Goal: Transaction & Acquisition: Book appointment/travel/reservation

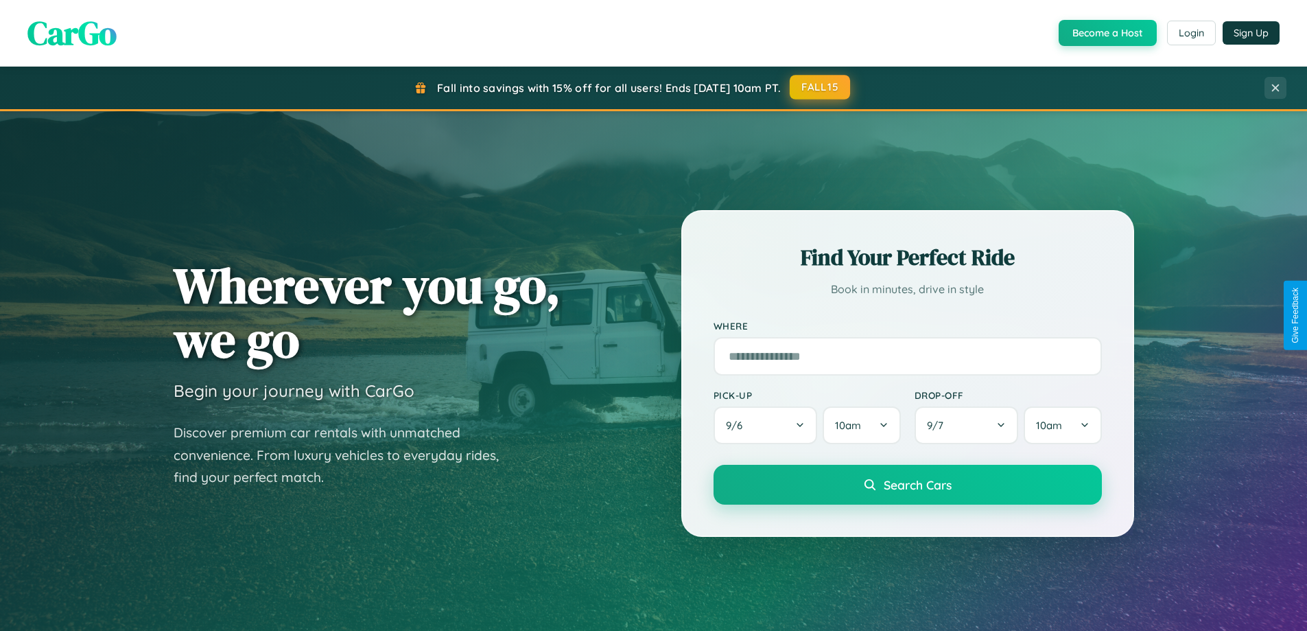
click at [821, 87] on button "FALL15" at bounding box center [820, 87] width 60 height 25
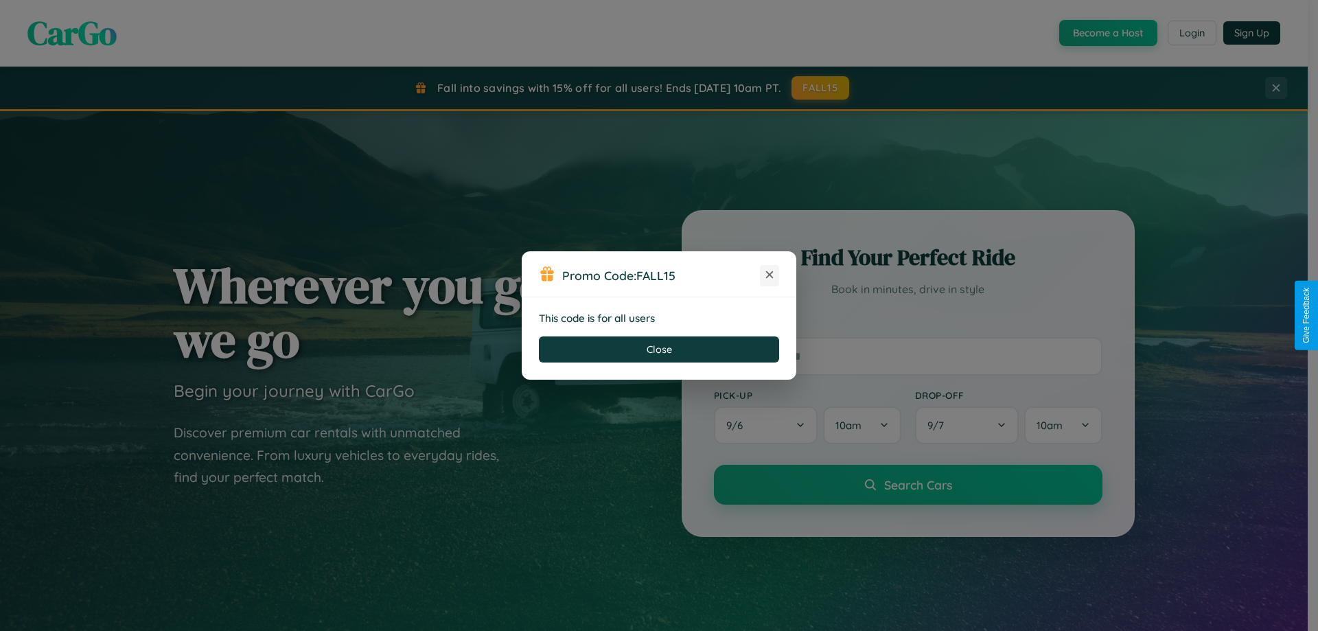
click at [769, 275] on icon at bounding box center [769, 275] width 14 height 14
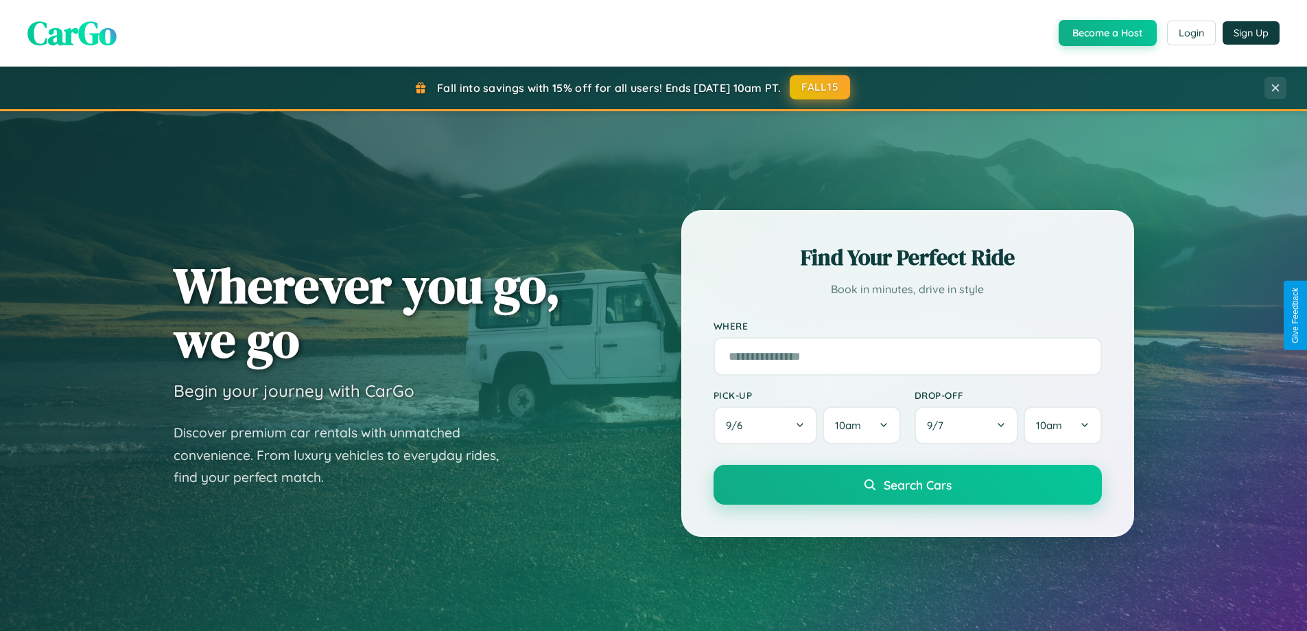
click at [821, 87] on button "FALL15" at bounding box center [820, 87] width 60 height 25
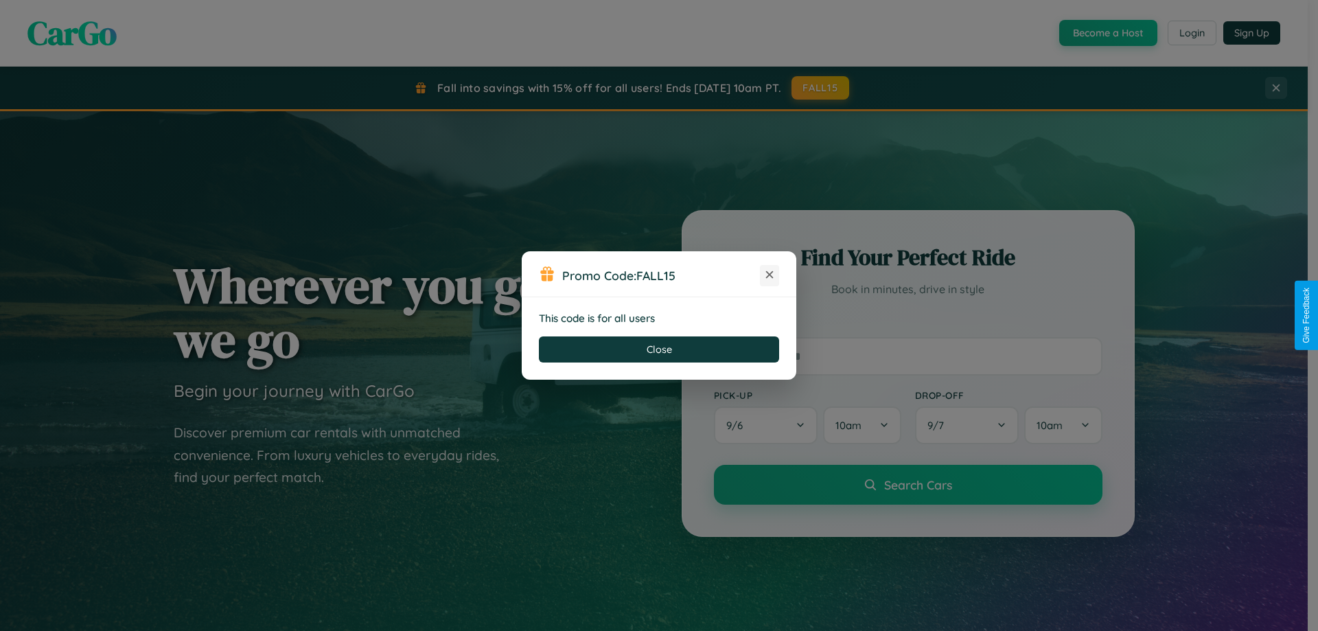
click at [769, 275] on icon at bounding box center [769, 275] width 14 height 14
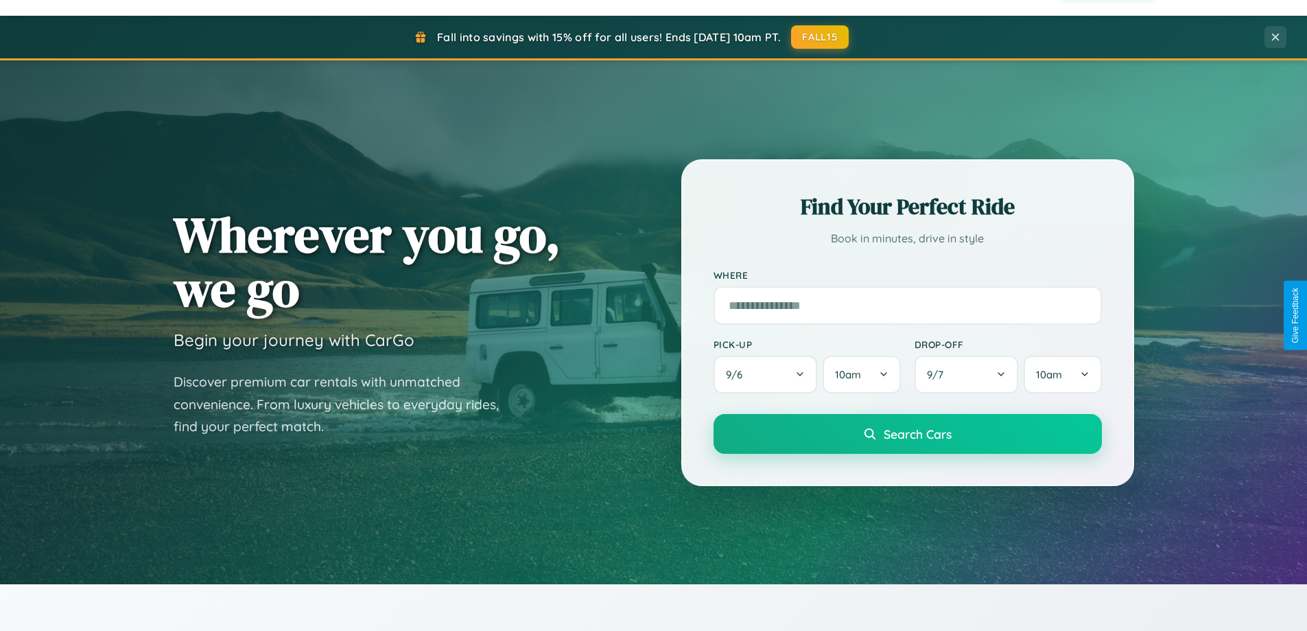
scroll to position [592, 0]
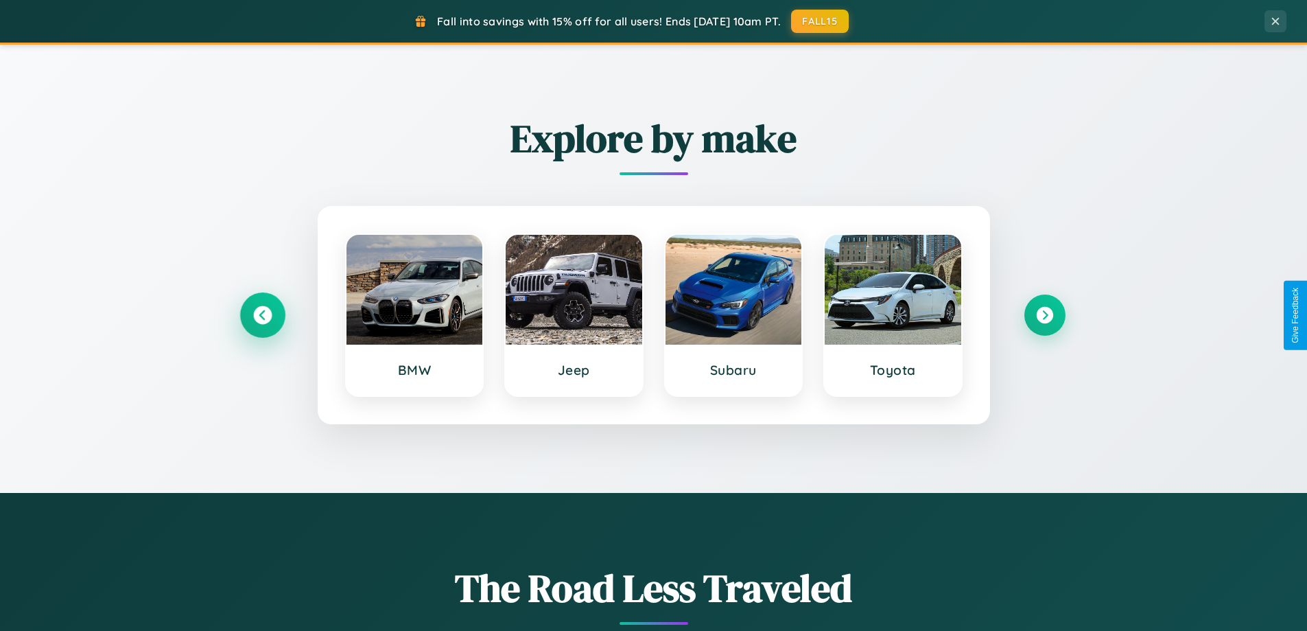
click at [262, 315] on icon at bounding box center [262, 315] width 19 height 19
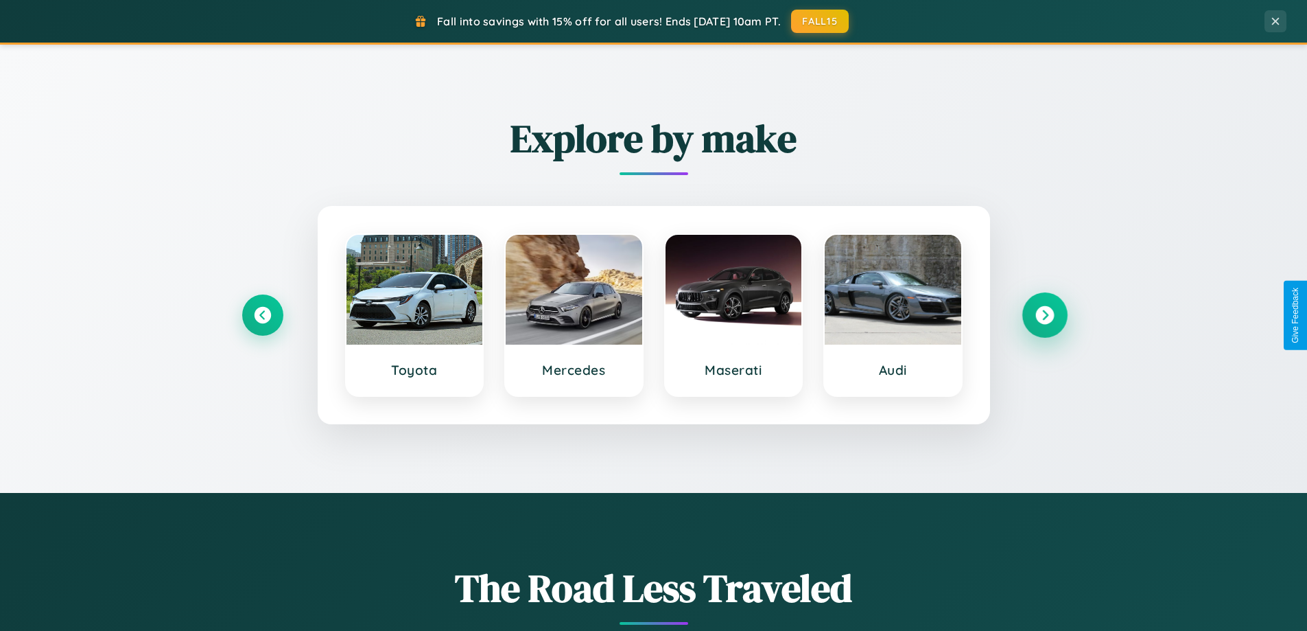
click at [1045, 315] on icon at bounding box center [1045, 315] width 19 height 19
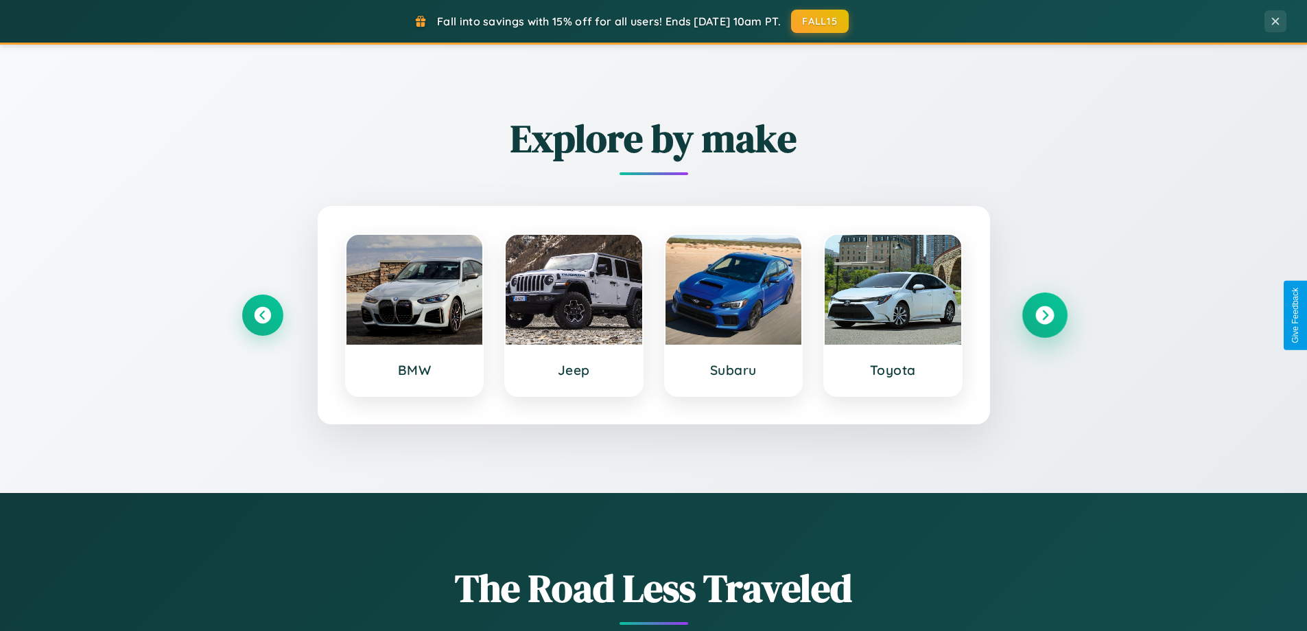
click at [1045, 315] on icon at bounding box center [1045, 315] width 19 height 19
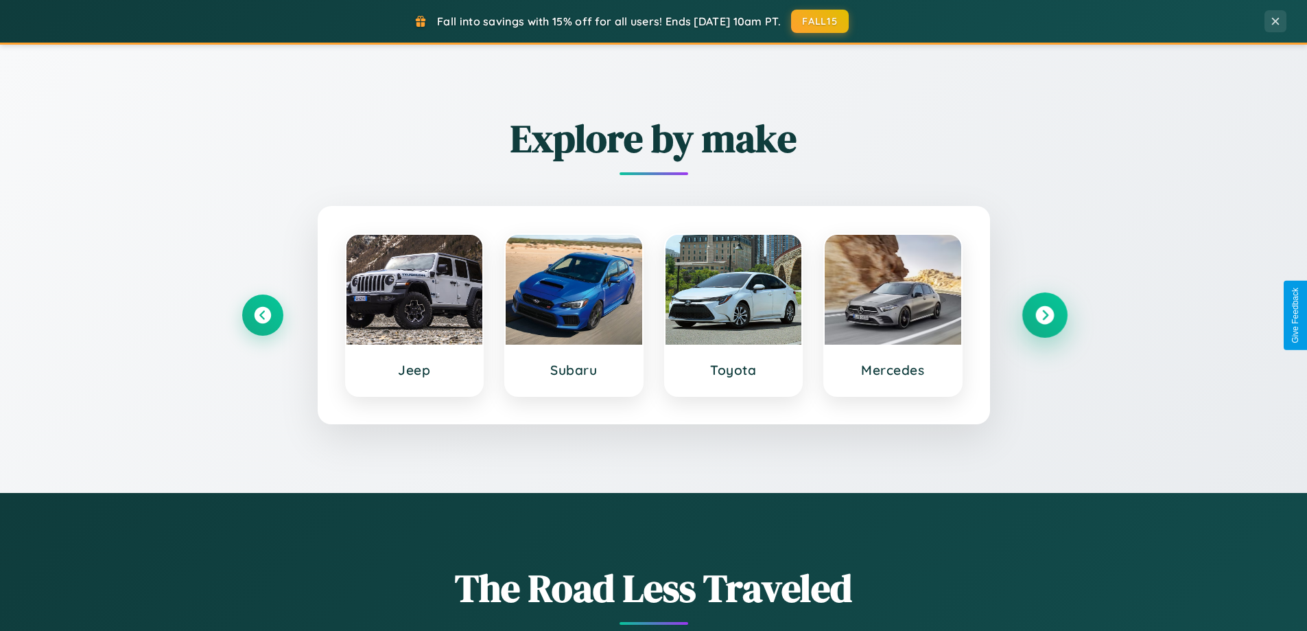
click at [1045, 315] on icon at bounding box center [1045, 315] width 19 height 19
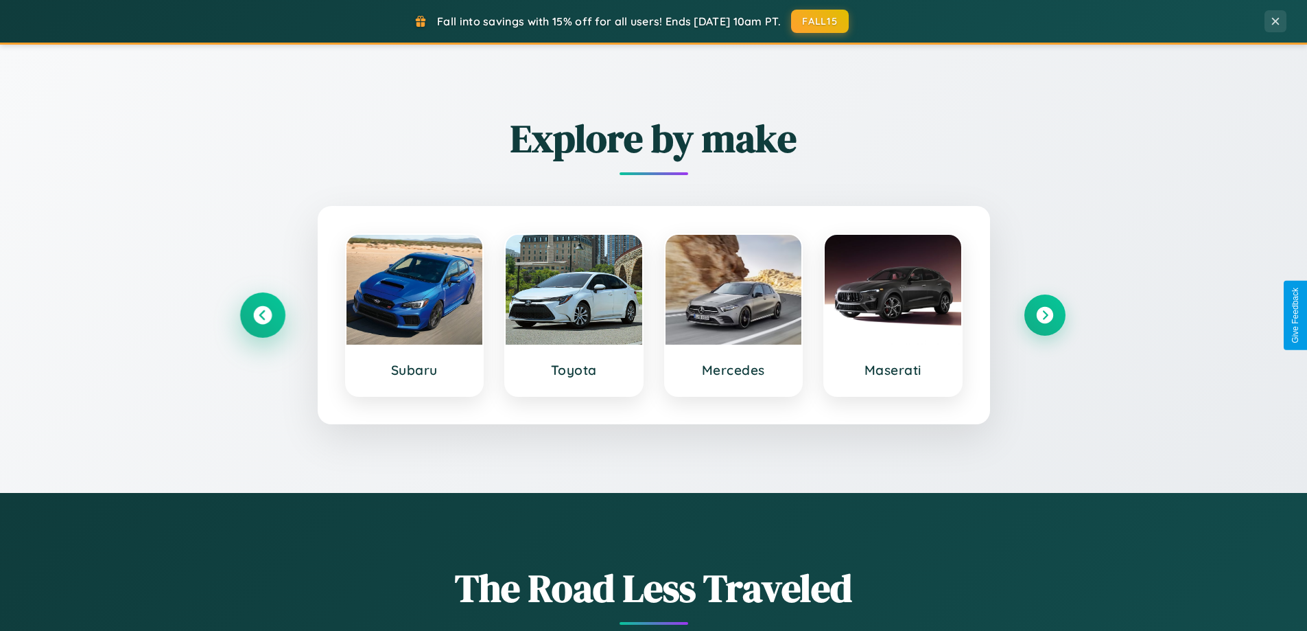
click at [262, 315] on icon at bounding box center [262, 315] width 19 height 19
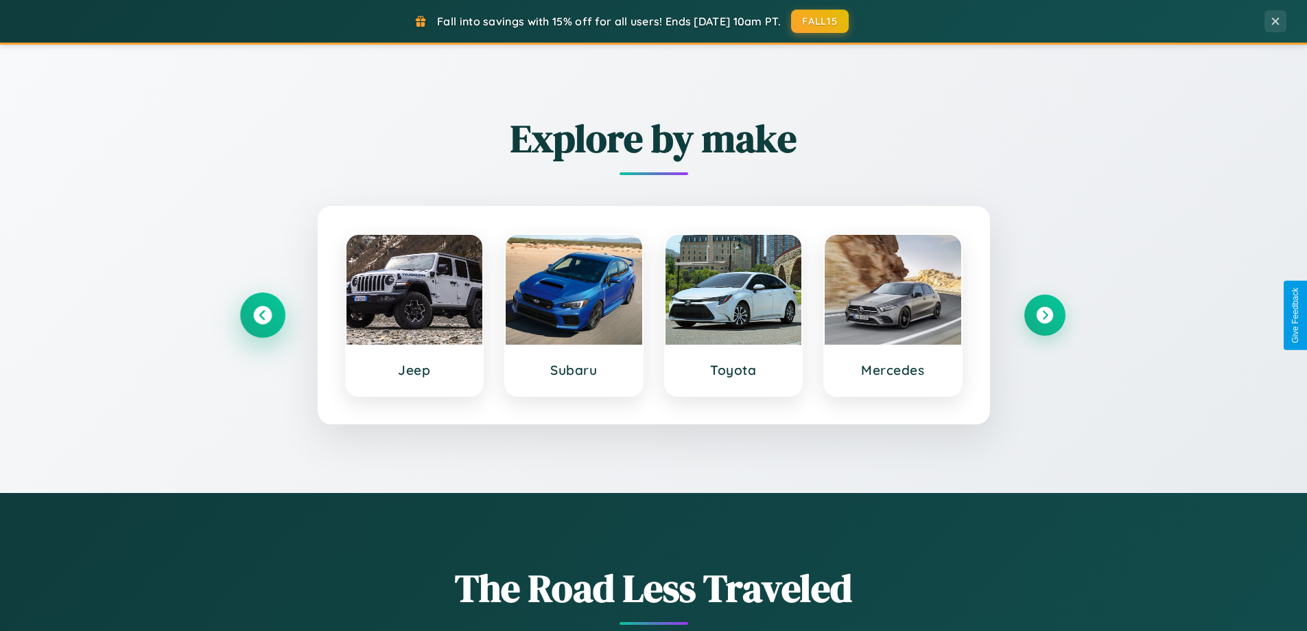
scroll to position [2641, 0]
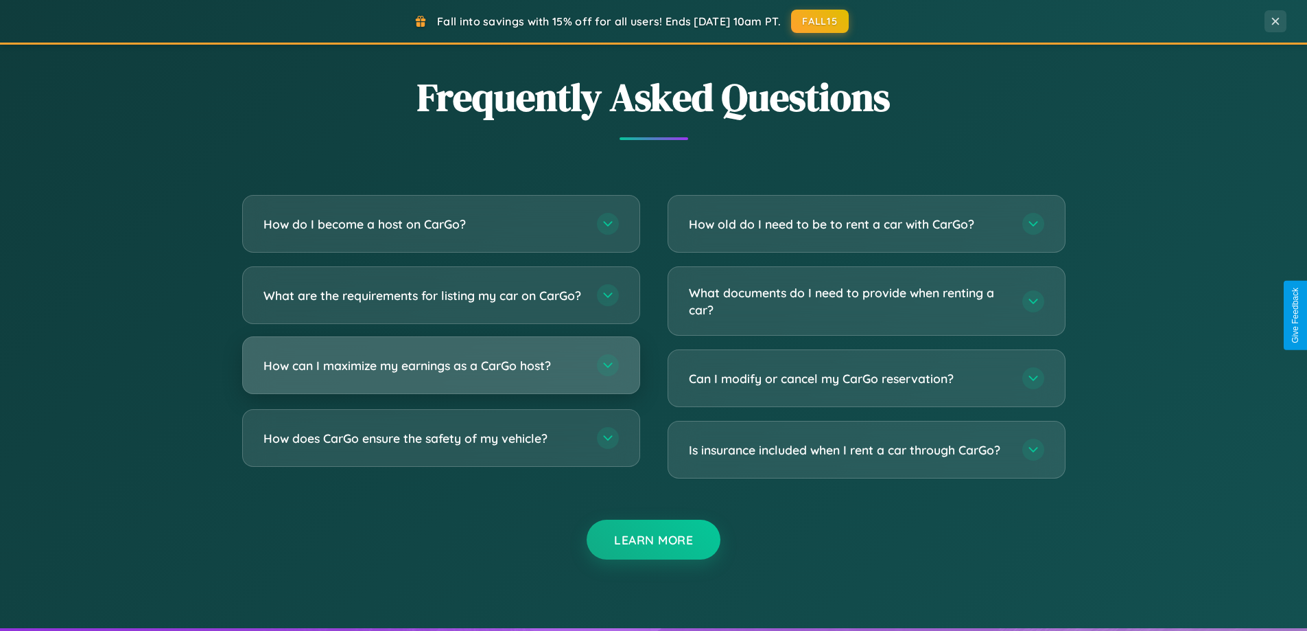
click at [441, 374] on h3 "How can I maximize my earnings as a CarGo host?" at bounding box center [424, 365] width 320 height 17
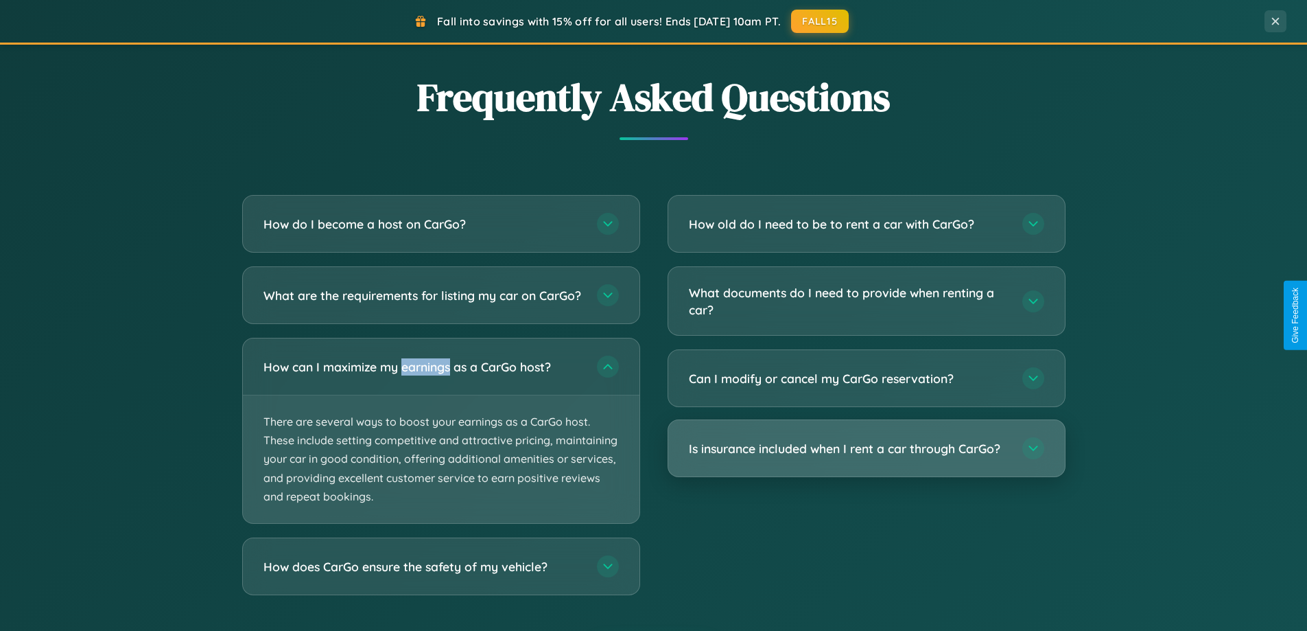
click at [866, 449] on h3 "Is insurance included when I rent a car through CarGo?" at bounding box center [849, 448] width 320 height 17
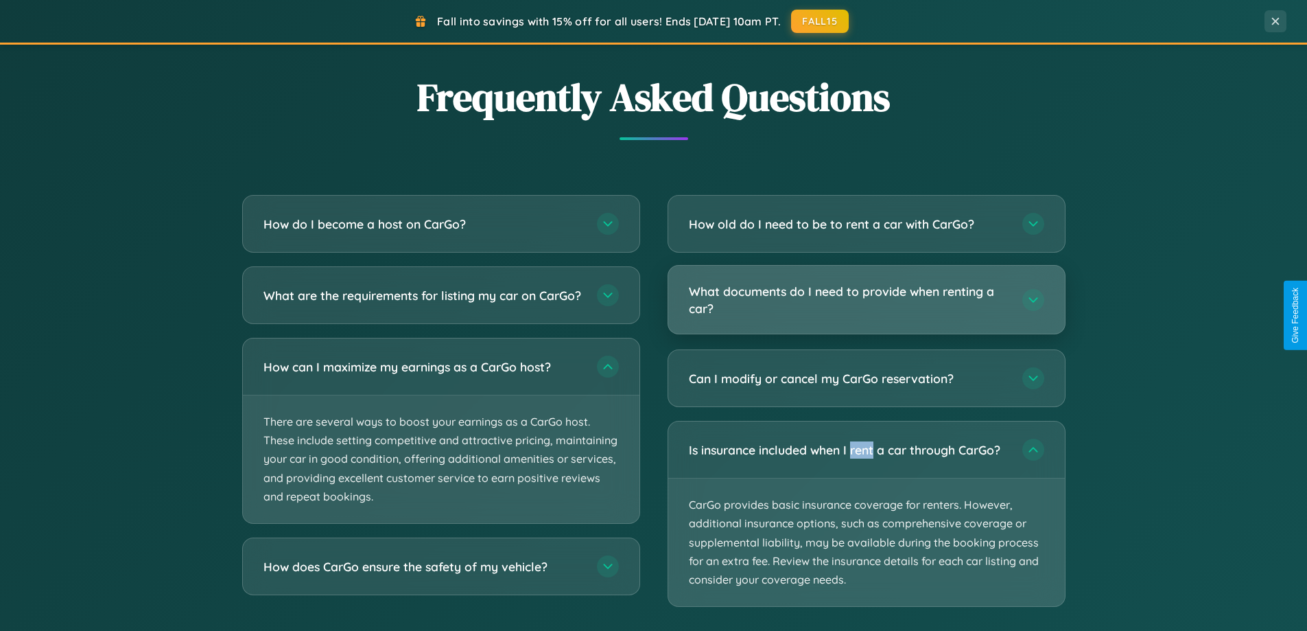
click at [866, 300] on h3 "What documents do I need to provide when renting a car?" at bounding box center [849, 300] width 320 height 34
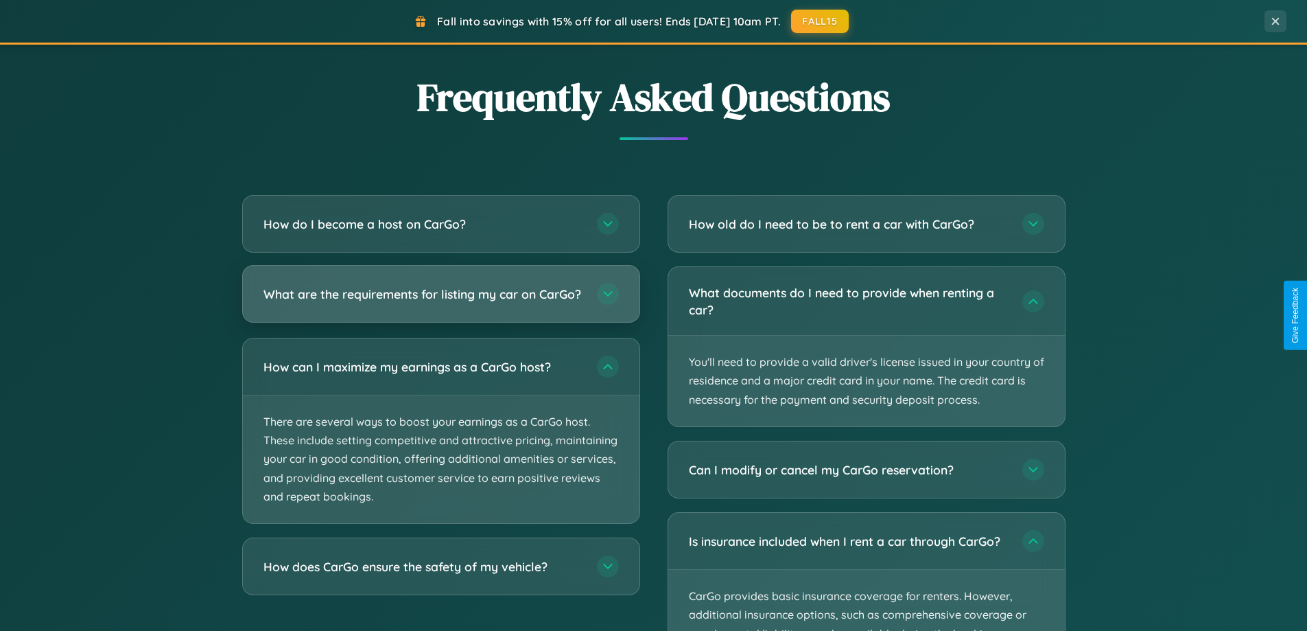
click at [441, 301] on h3 "What are the requirements for listing my car on CarGo?" at bounding box center [424, 293] width 320 height 17
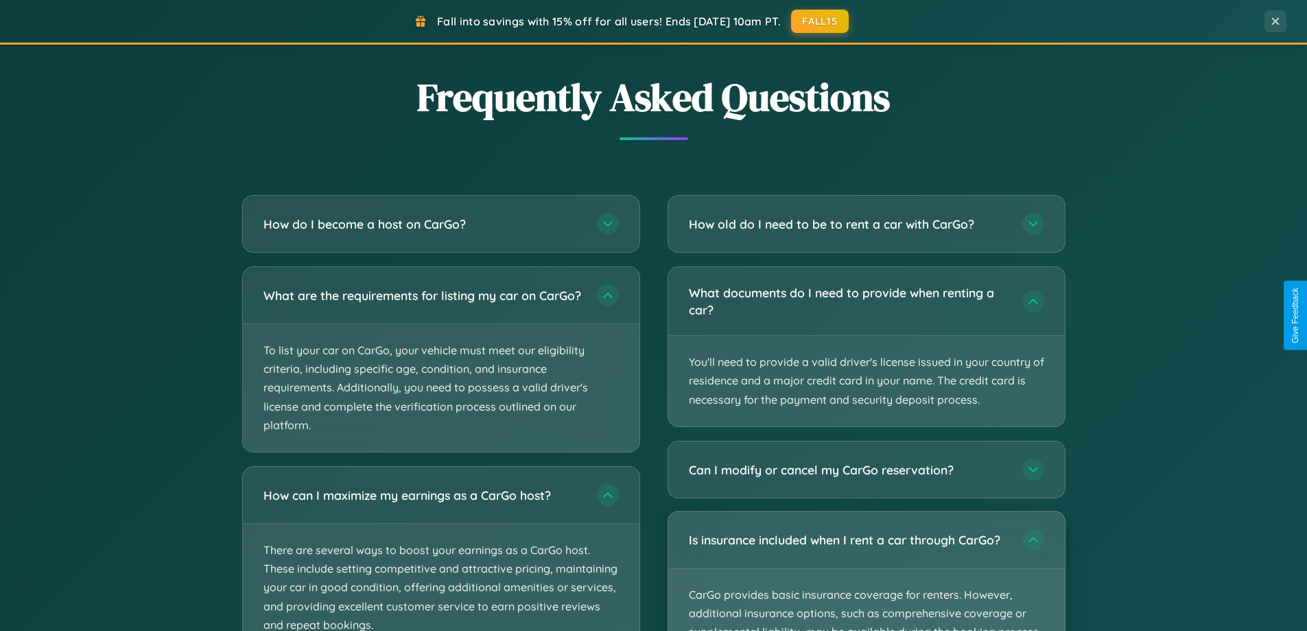
click at [866, 571] on p "CarGo provides basic insurance coverage for renters. However, additional insura…" at bounding box center [866, 632] width 397 height 128
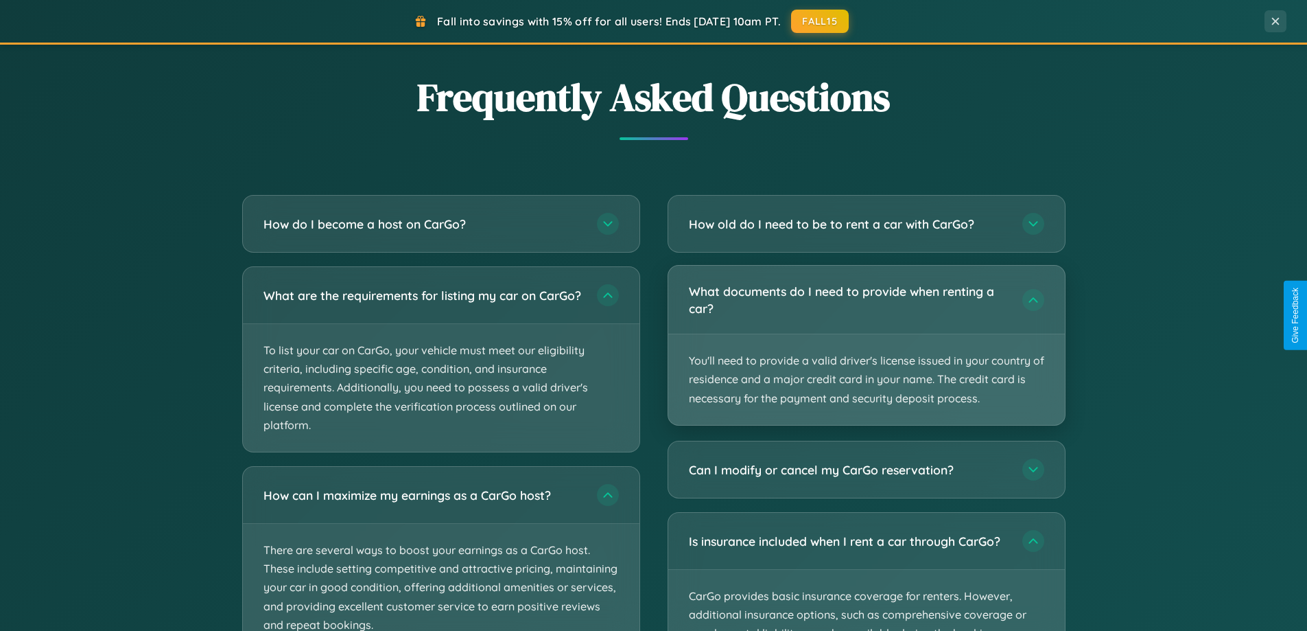
click at [866, 346] on p "You'll need to provide a valid driver's license issued in your country of resid…" at bounding box center [866, 379] width 397 height 91
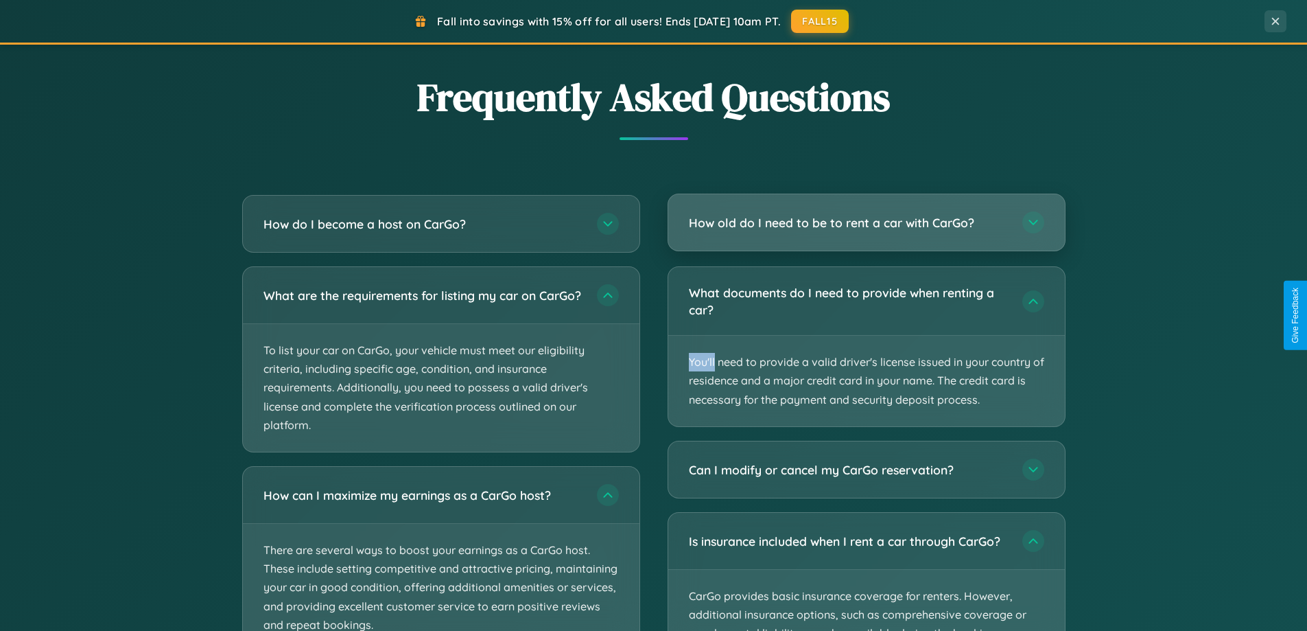
click at [866, 223] on h3 "How old do I need to be to rent a car with CarGo?" at bounding box center [849, 222] width 320 height 17
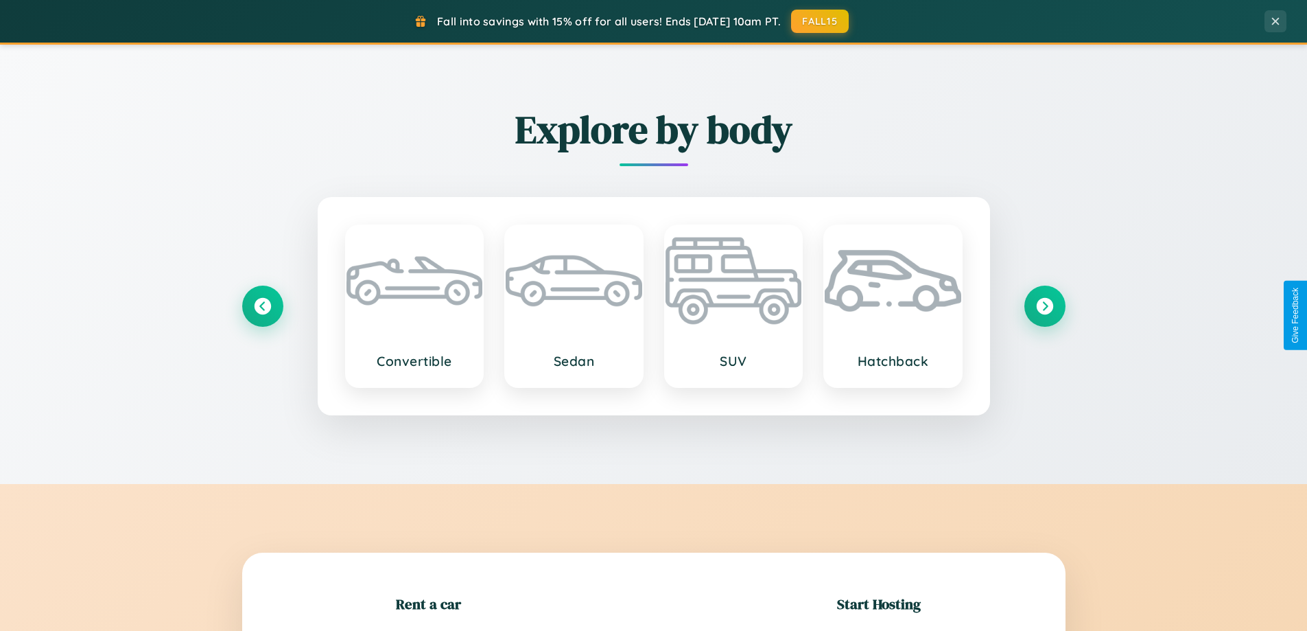
scroll to position [944, 0]
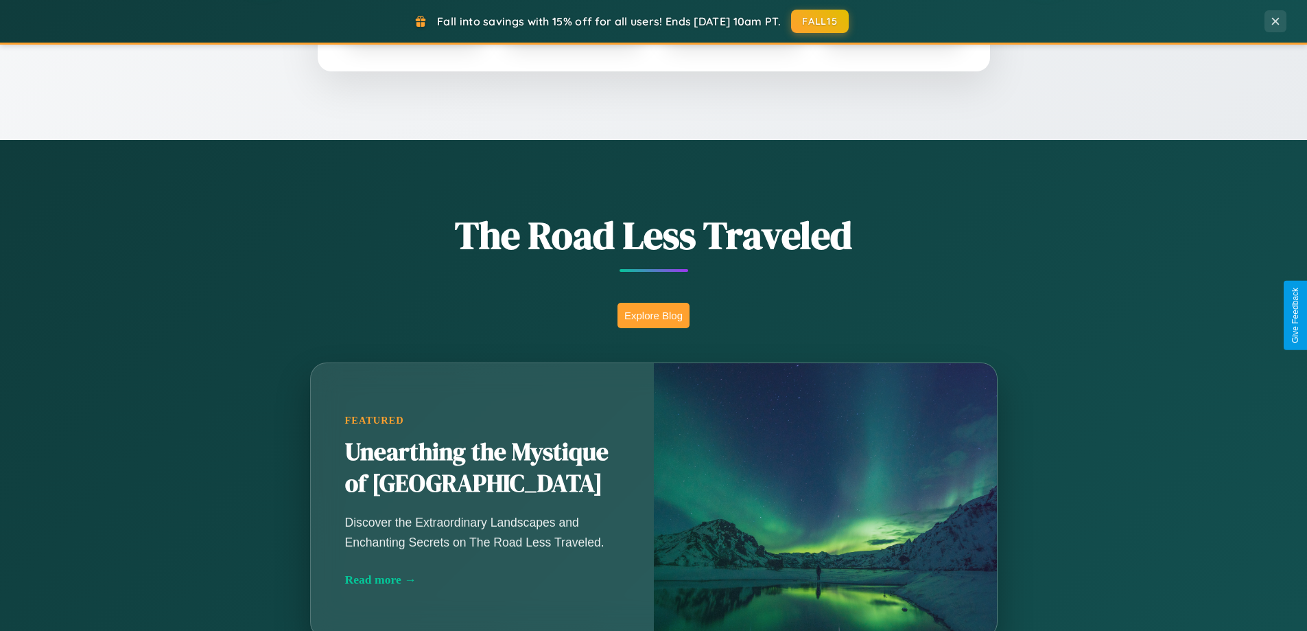
click at [653, 315] on button "Explore Blog" at bounding box center [654, 315] width 72 height 25
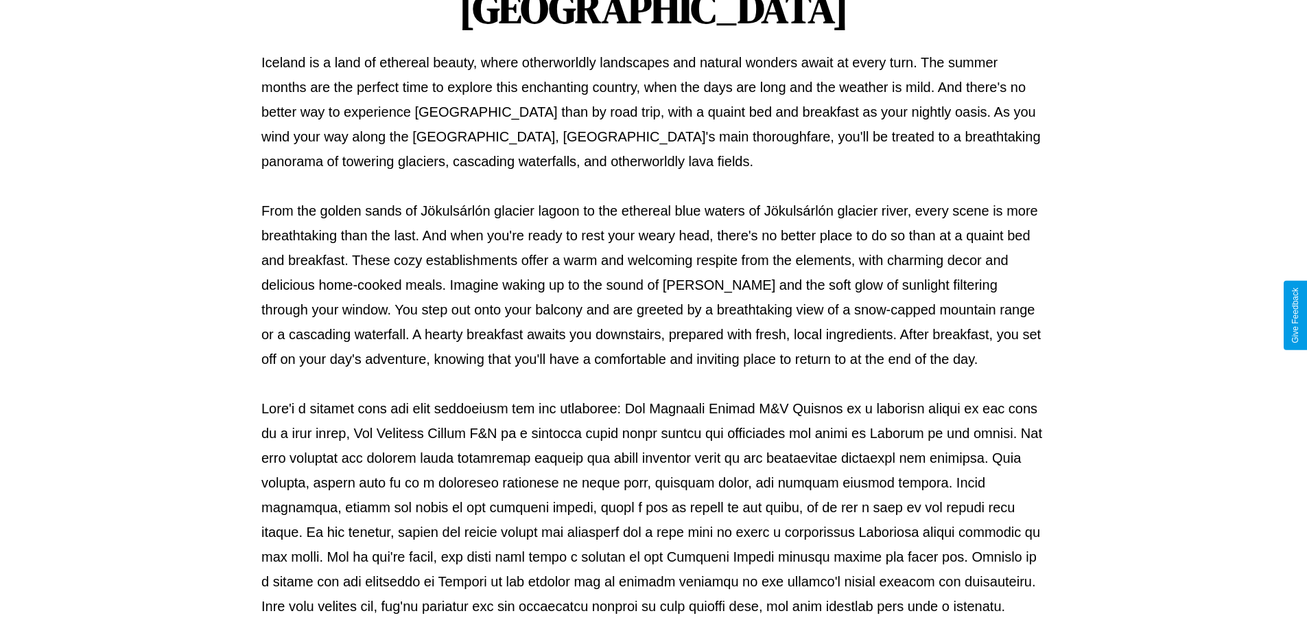
scroll to position [444, 0]
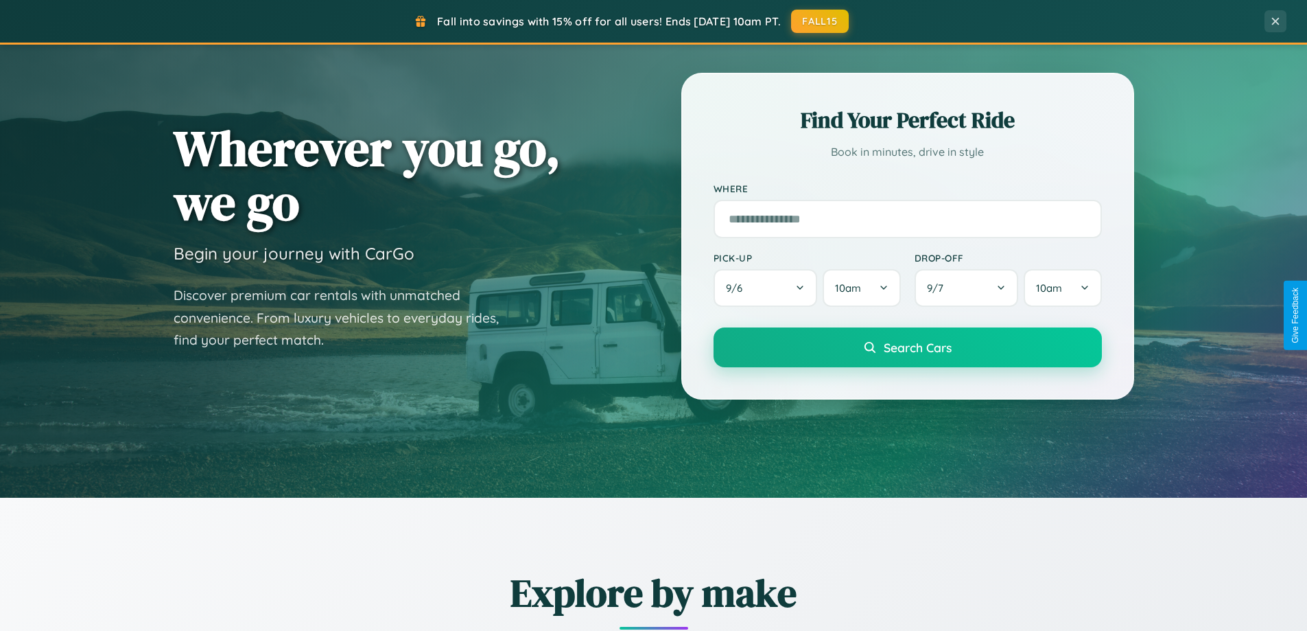
scroll to position [40, 0]
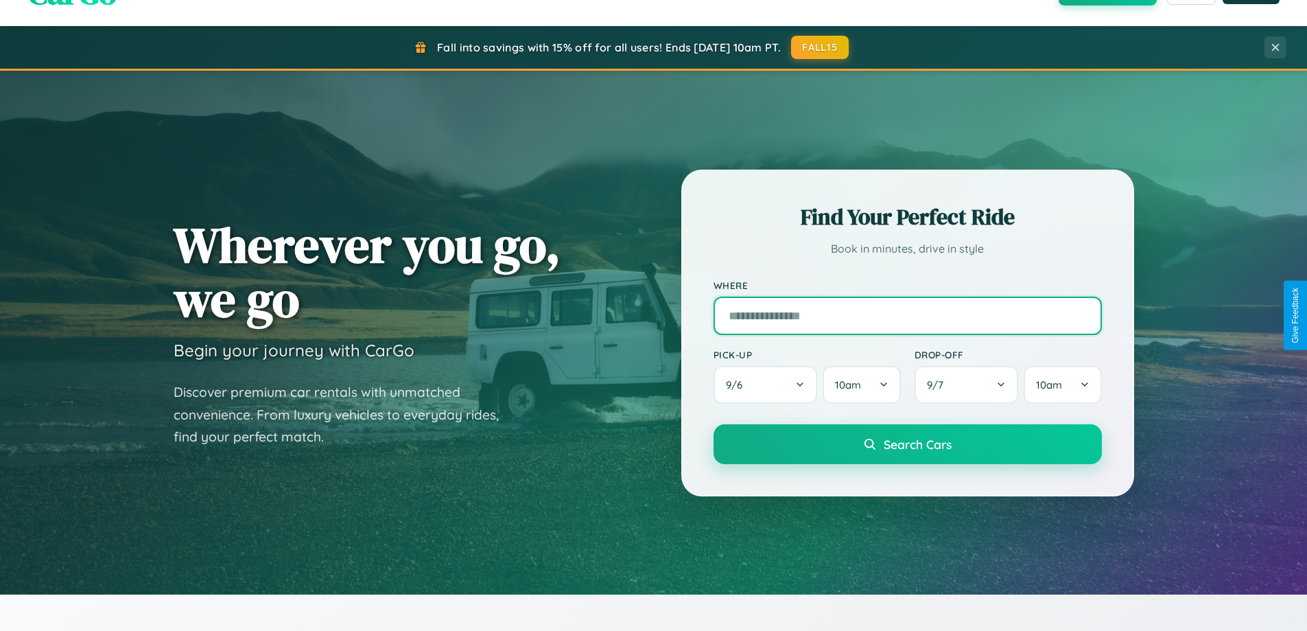
click at [907, 315] on input "text" at bounding box center [908, 315] width 388 height 38
type input "**********"
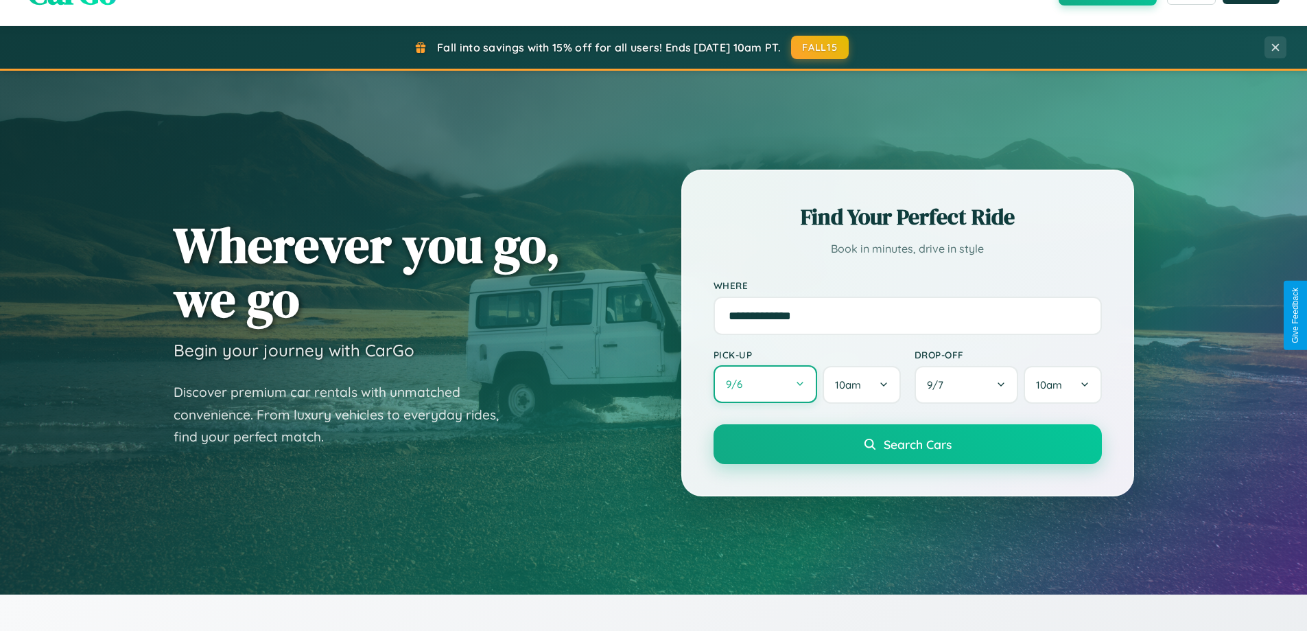
click at [765, 384] on button "9 / 6" at bounding box center [766, 384] width 104 height 38
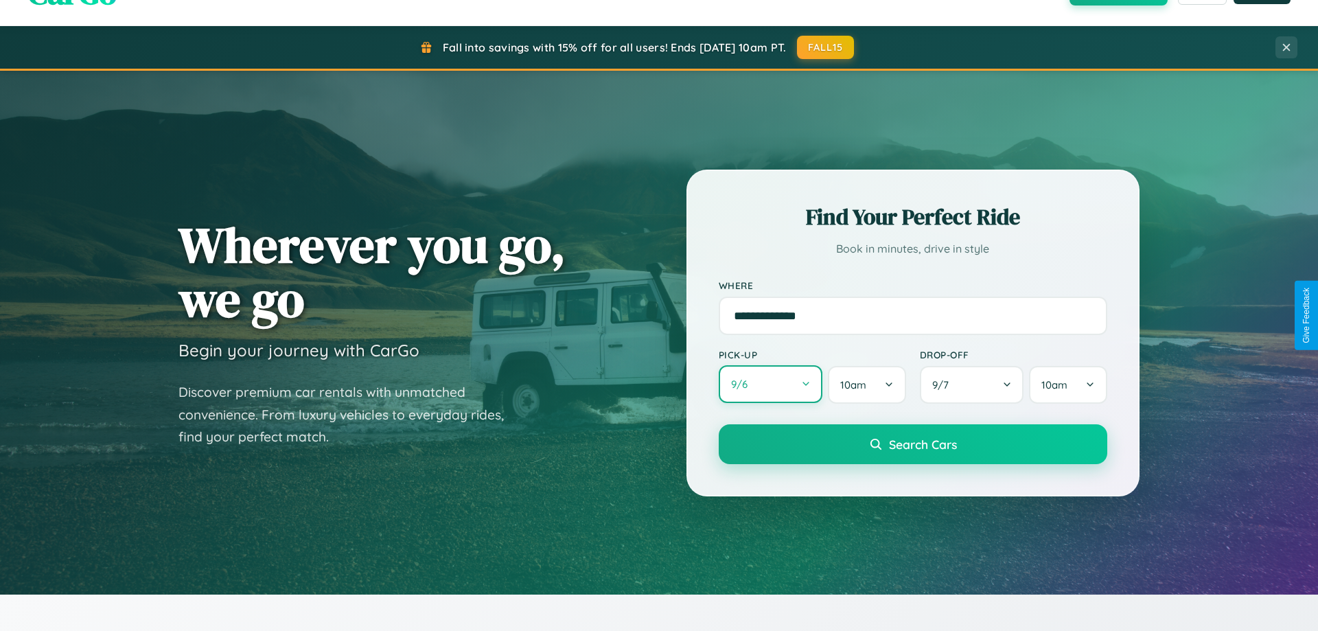
select select "*"
select select "****"
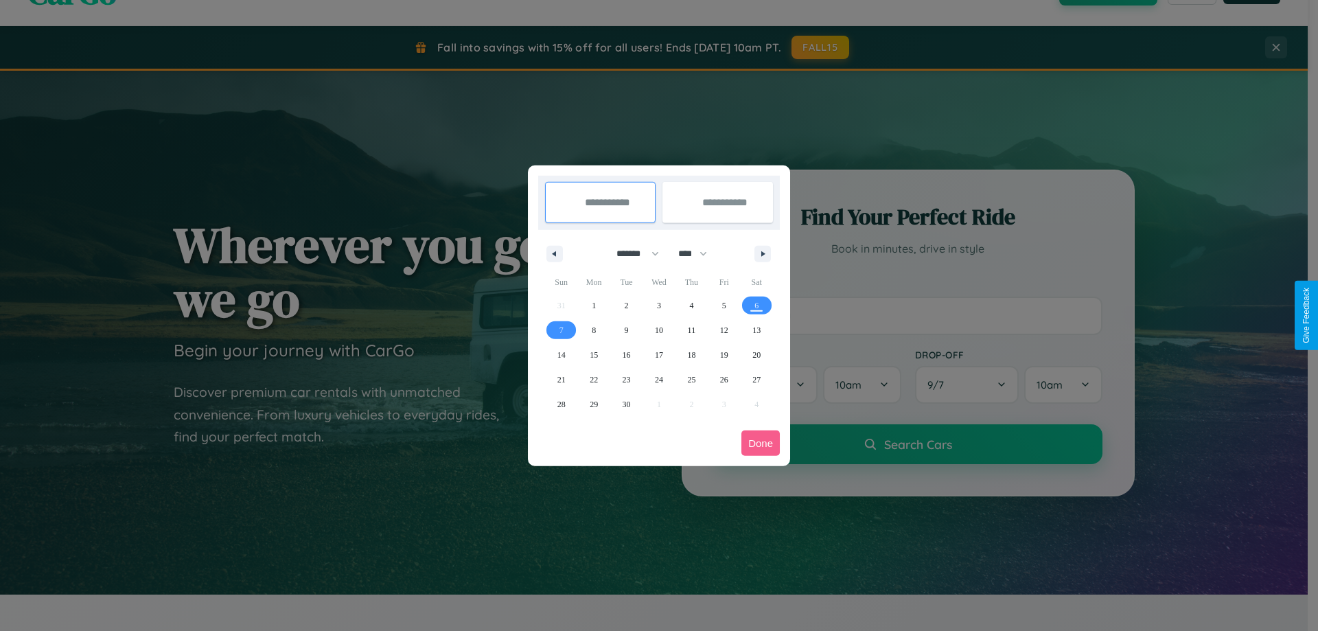
click at [631, 253] on select "******* ******** ***** ***** *** **** **** ****** ********* ******* ******** **…" at bounding box center [635, 253] width 58 height 23
select select "*"
drag, startPoint x: 699, startPoint y: 253, endPoint x: 659, endPoint y: 275, distance: 45.5
click at [699, 253] on select "**** **** **** **** **** **** **** **** **** **** **** **** **** **** **** ****…" at bounding box center [691, 253] width 41 height 23
select select "****"
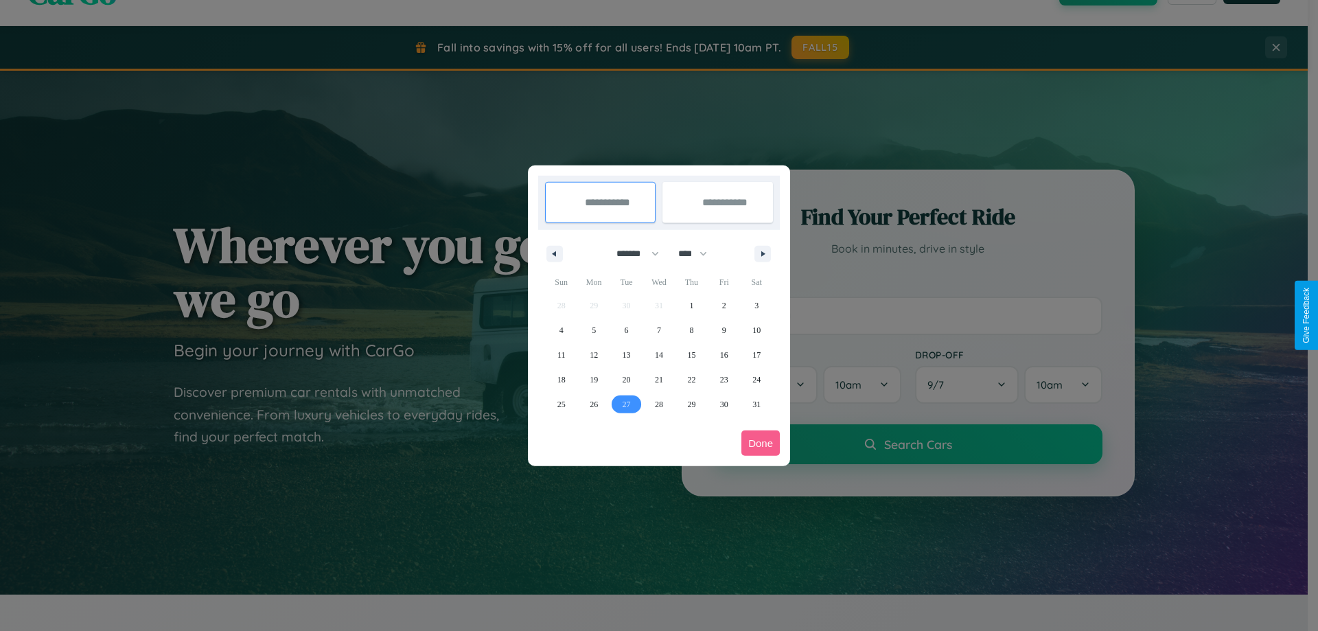
click at [626, 404] on span "27" at bounding box center [626, 404] width 8 height 25
type input "**********"
click at [691, 404] on span "29" at bounding box center [691, 404] width 8 height 25
type input "**********"
click at [760, 443] on button "Done" at bounding box center [760, 442] width 38 height 25
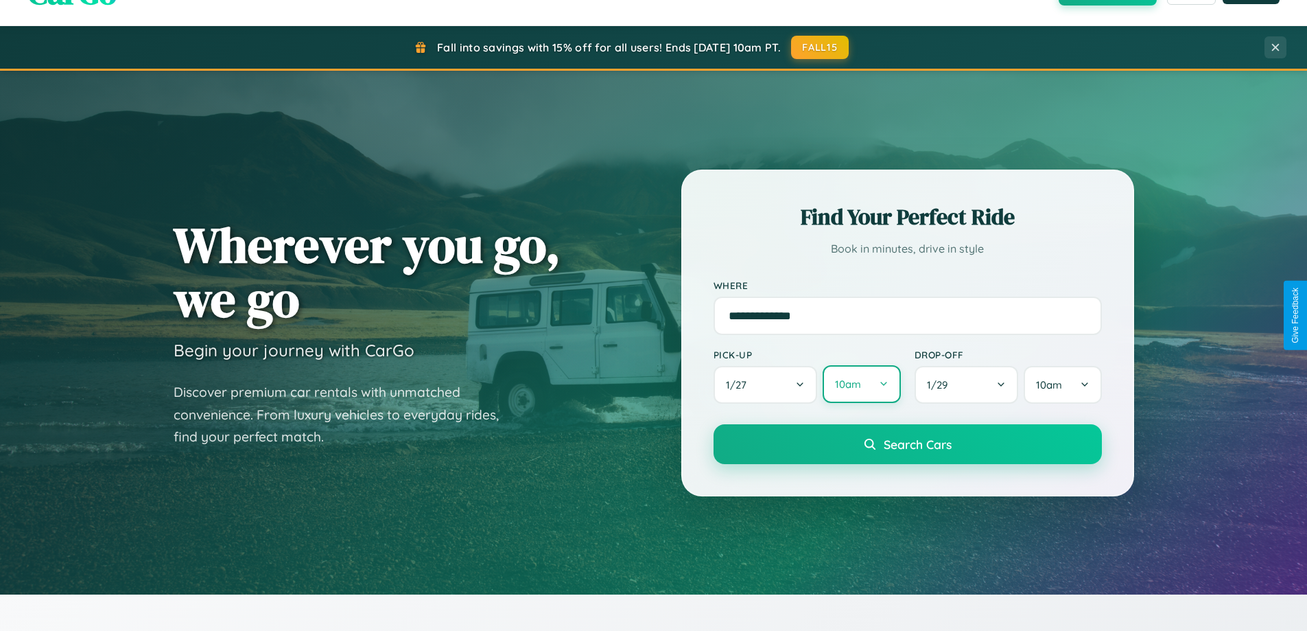
click at [861, 384] on button "10am" at bounding box center [862, 384] width 78 height 38
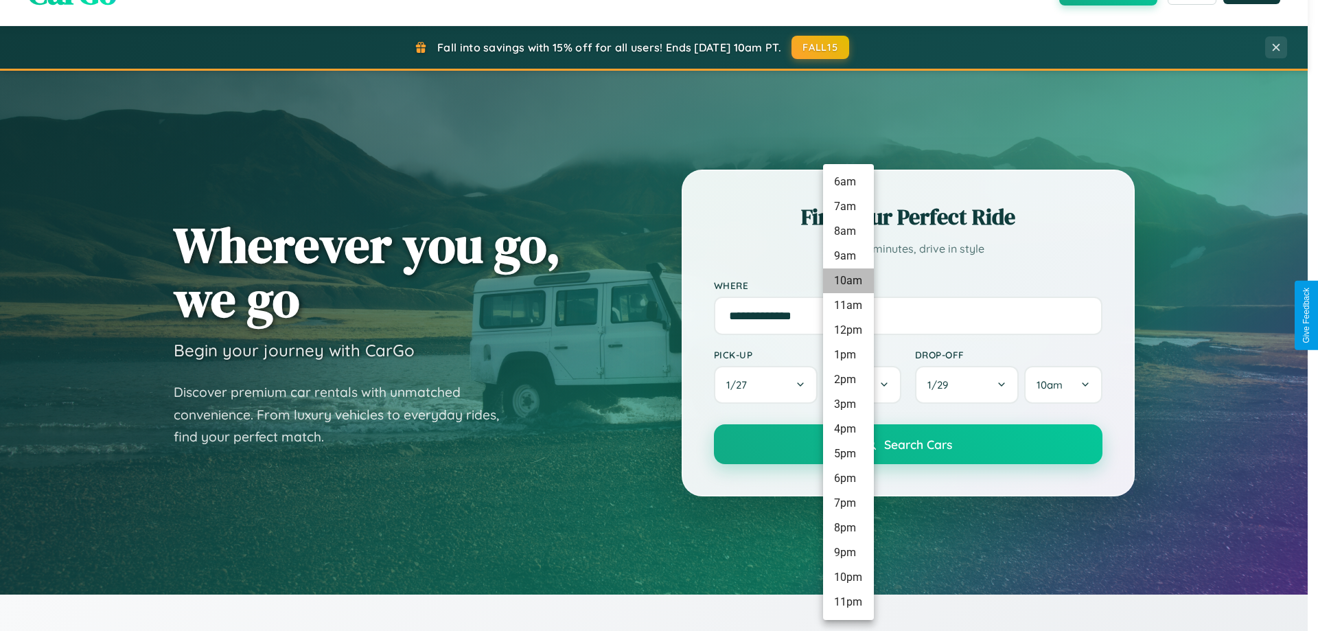
click at [848, 281] on li "10am" at bounding box center [848, 280] width 51 height 25
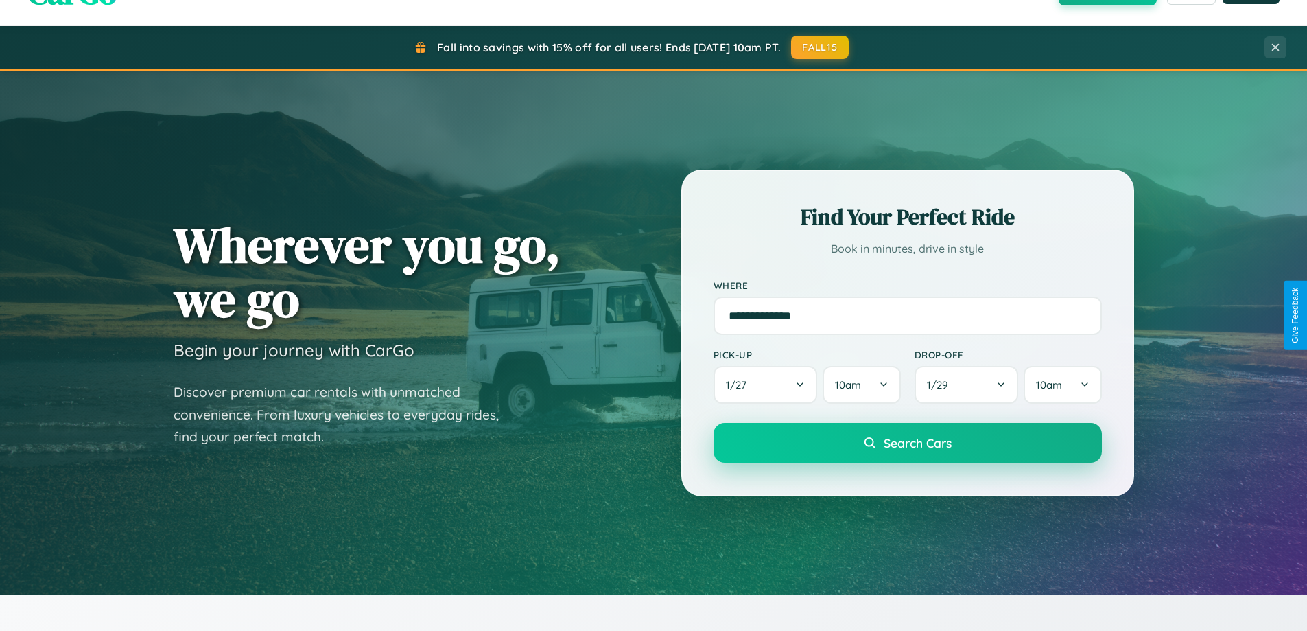
click at [907, 444] on span "Search Cars" at bounding box center [918, 442] width 68 height 15
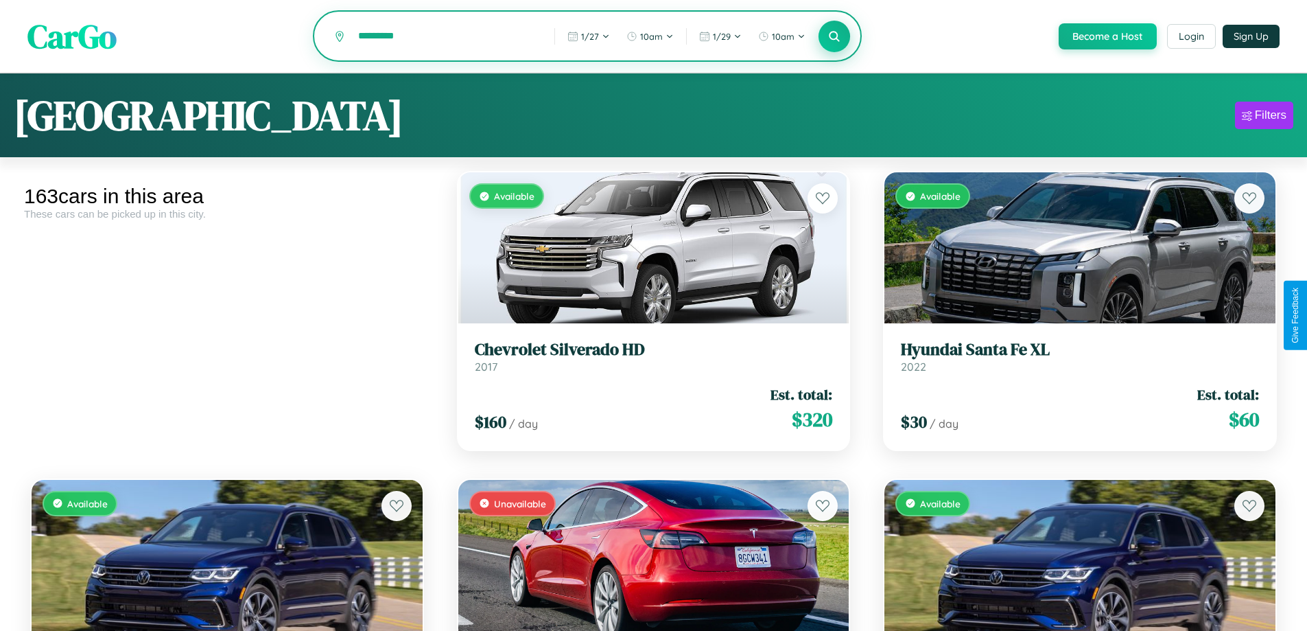
type input "*********"
click at [834, 37] on icon at bounding box center [834, 36] width 13 height 13
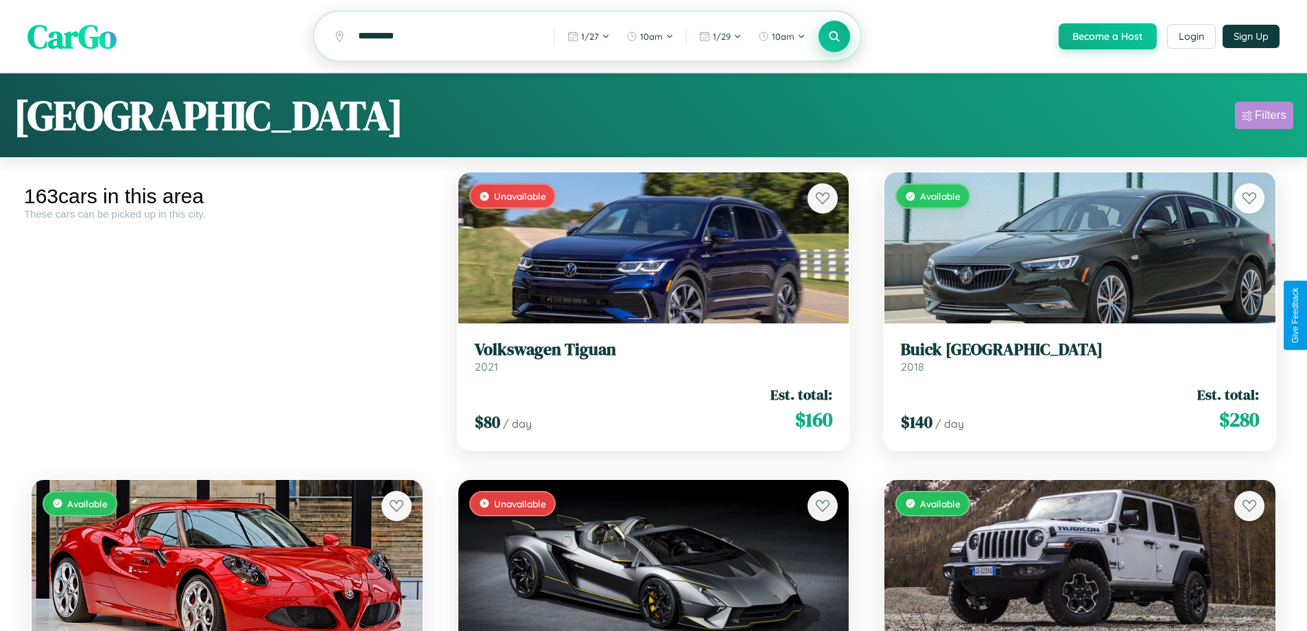
click at [1264, 117] on div "Filters" at bounding box center [1271, 115] width 32 height 14
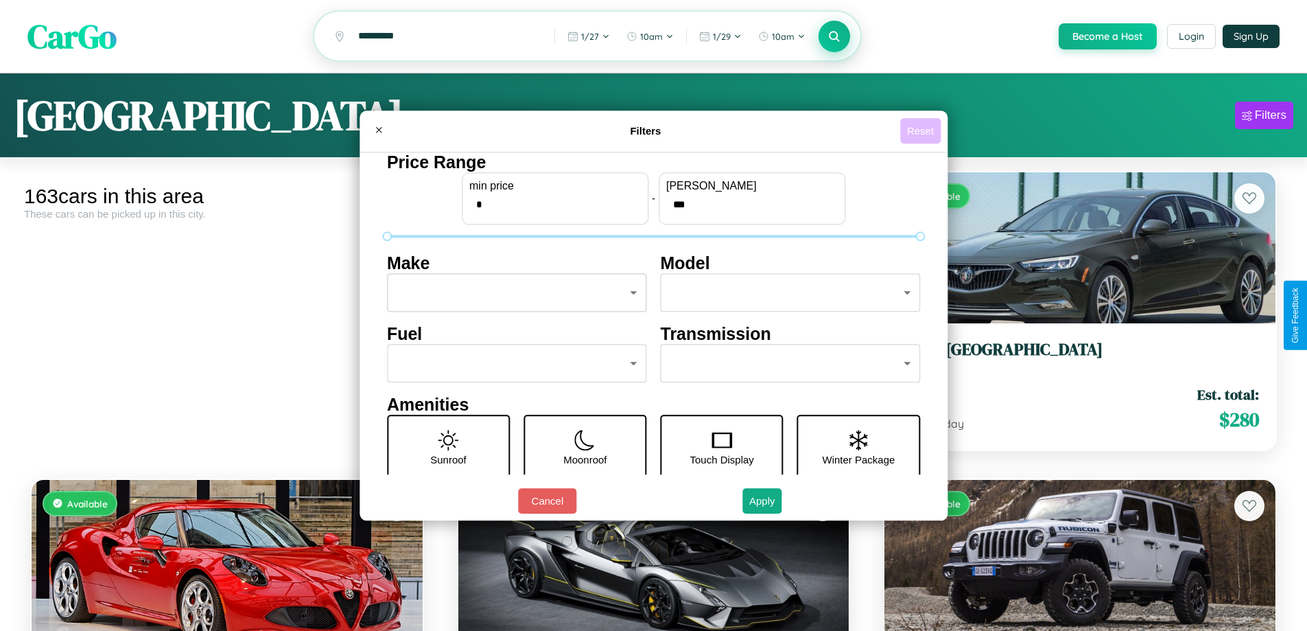
click at [922, 130] on button "Reset" at bounding box center [920, 130] width 40 height 25
